Goal: Find specific page/section: Find specific page/section

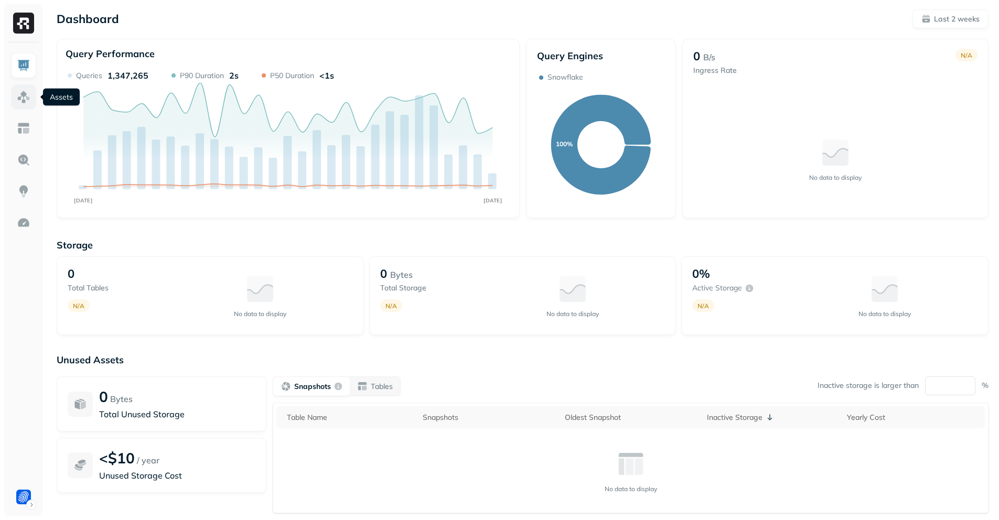
click at [23, 96] on img at bounding box center [24, 97] width 14 height 14
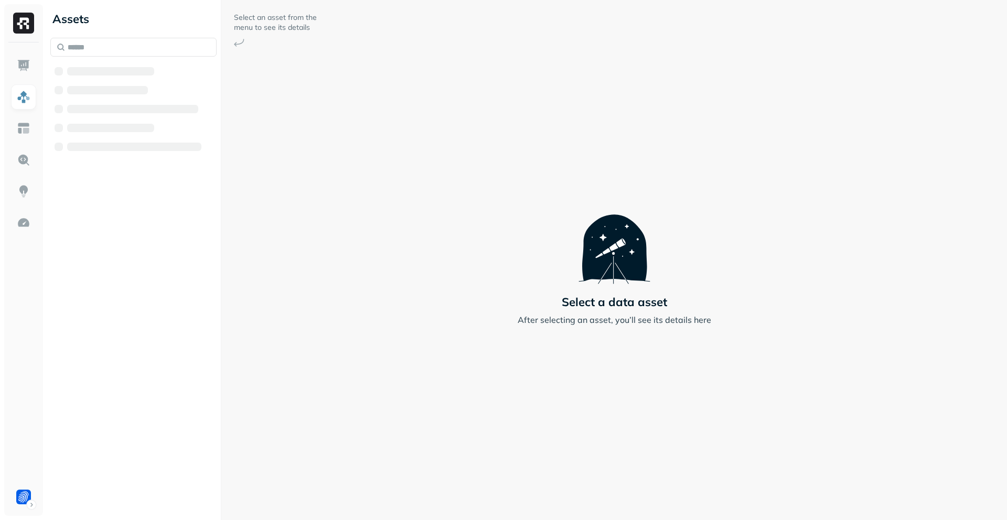
click at [769, 235] on div "Select an asset from the menu to see its details Select a data asset After sele…" at bounding box center [614, 260] width 786 height 520
click at [155, 73] on button "Snowflake" at bounding box center [133, 71] width 166 height 17
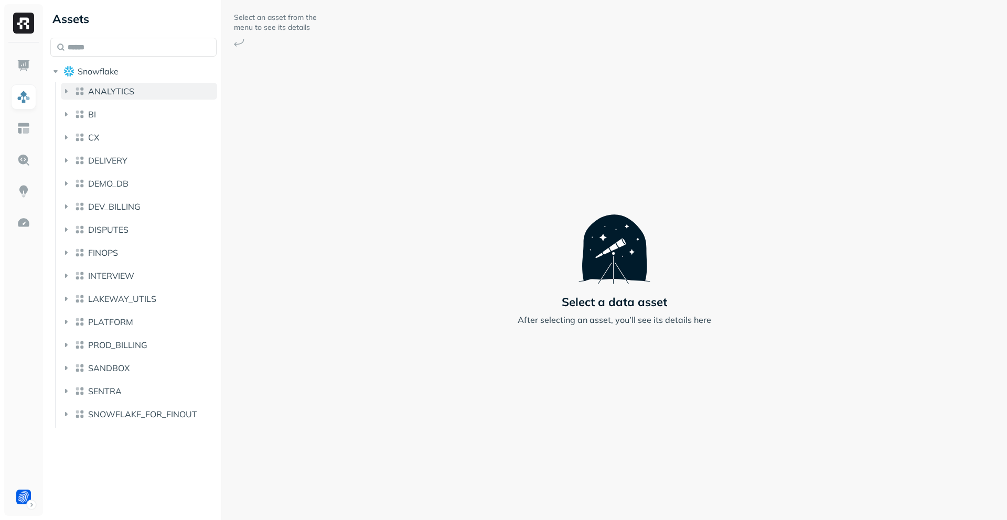
click at [153, 86] on button "ANALYTICS" at bounding box center [139, 91] width 156 height 17
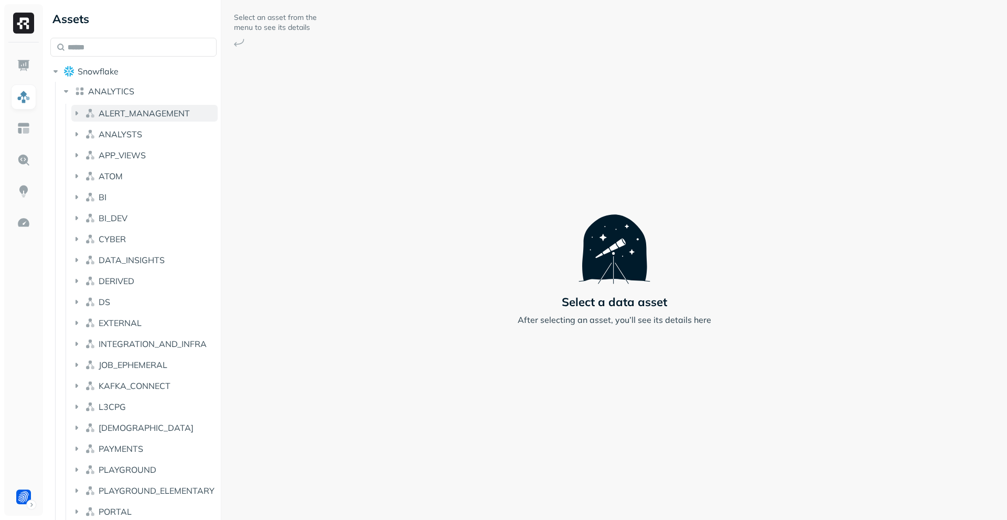
click at [156, 112] on span "ALERT_MANAGEMENT" at bounding box center [144, 113] width 91 height 10
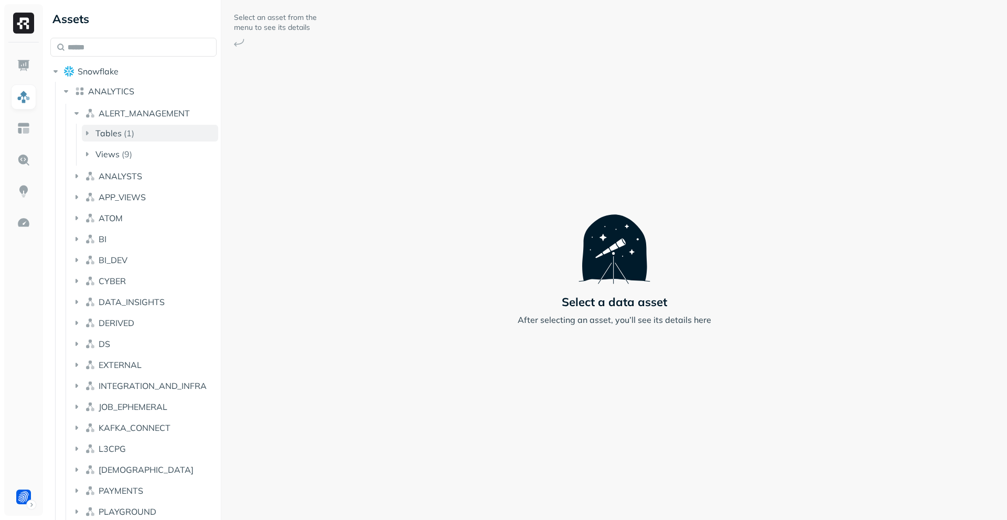
click at [158, 128] on button "Tables ( 1 )" at bounding box center [150, 133] width 136 height 17
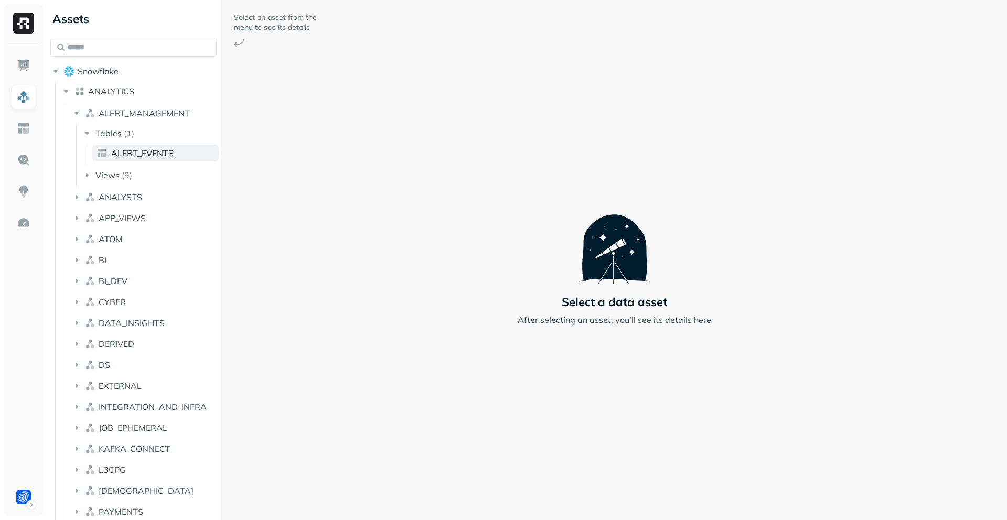
click at [164, 156] on span "ALERT_EVENTS" at bounding box center [142, 153] width 62 height 10
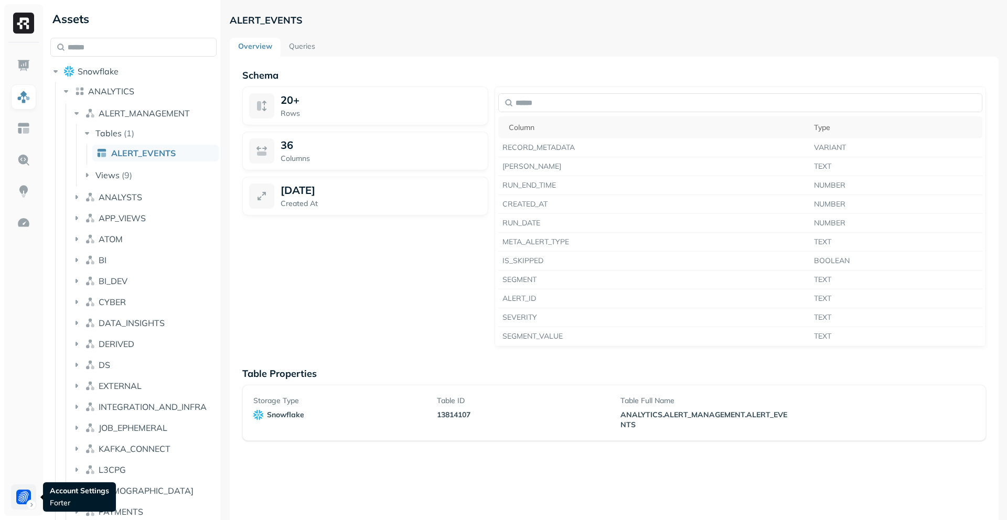
click at [27, 486] on html "Assets Snowflake ANALYTICS ALERT_MANAGEMENT Tables ( 1 ) ALERT_EVENTS Views ( 9…" at bounding box center [503, 260] width 1007 height 520
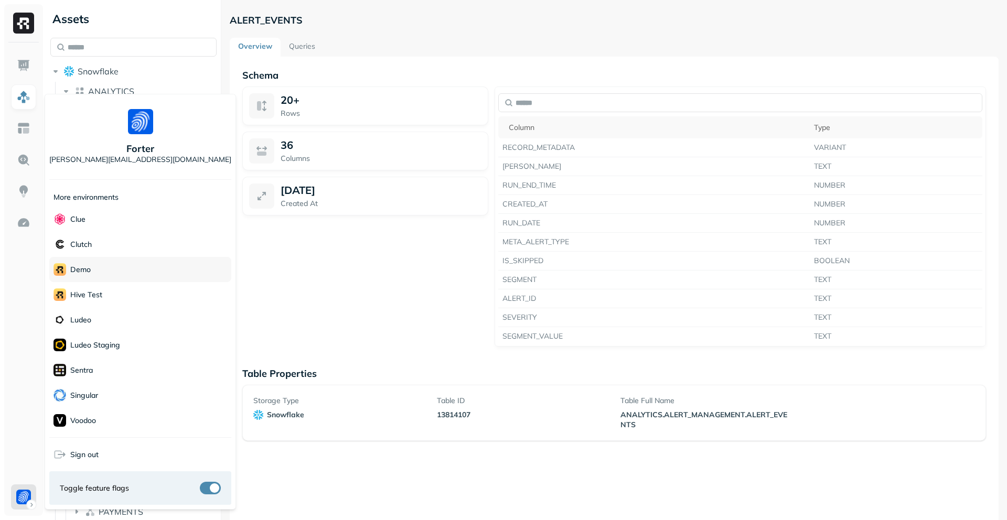
click at [130, 263] on div "demo" at bounding box center [140, 269] width 182 height 25
